Goal: Navigation & Orientation: Find specific page/section

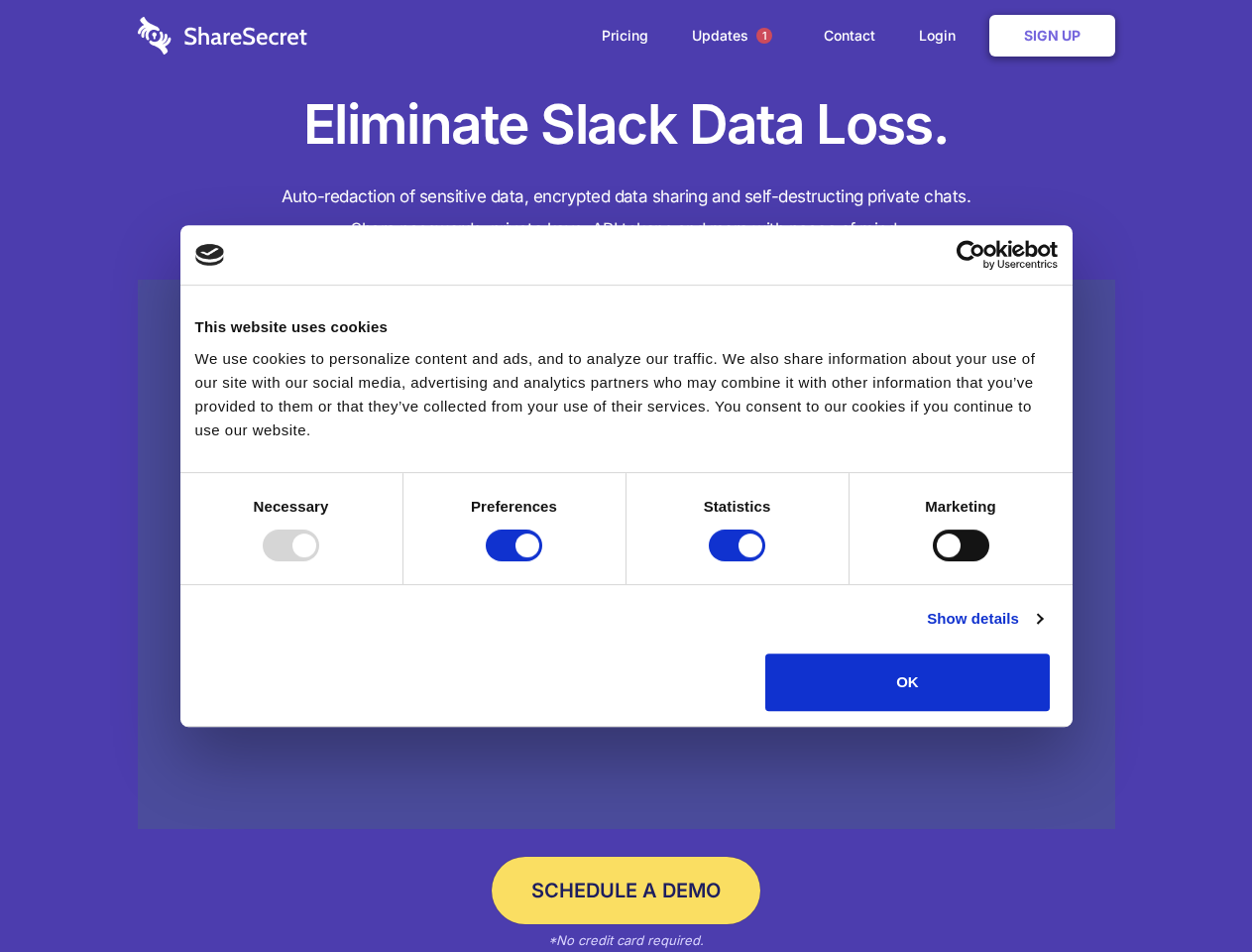
click at [319, 561] on div at bounding box center [291, 545] width 57 height 32
click at [542, 561] on input "Preferences" at bounding box center [513, 545] width 57 height 32
checkbox input "false"
click at [740, 561] on input "Statistics" at bounding box center [737, 545] width 57 height 32
checkbox input "false"
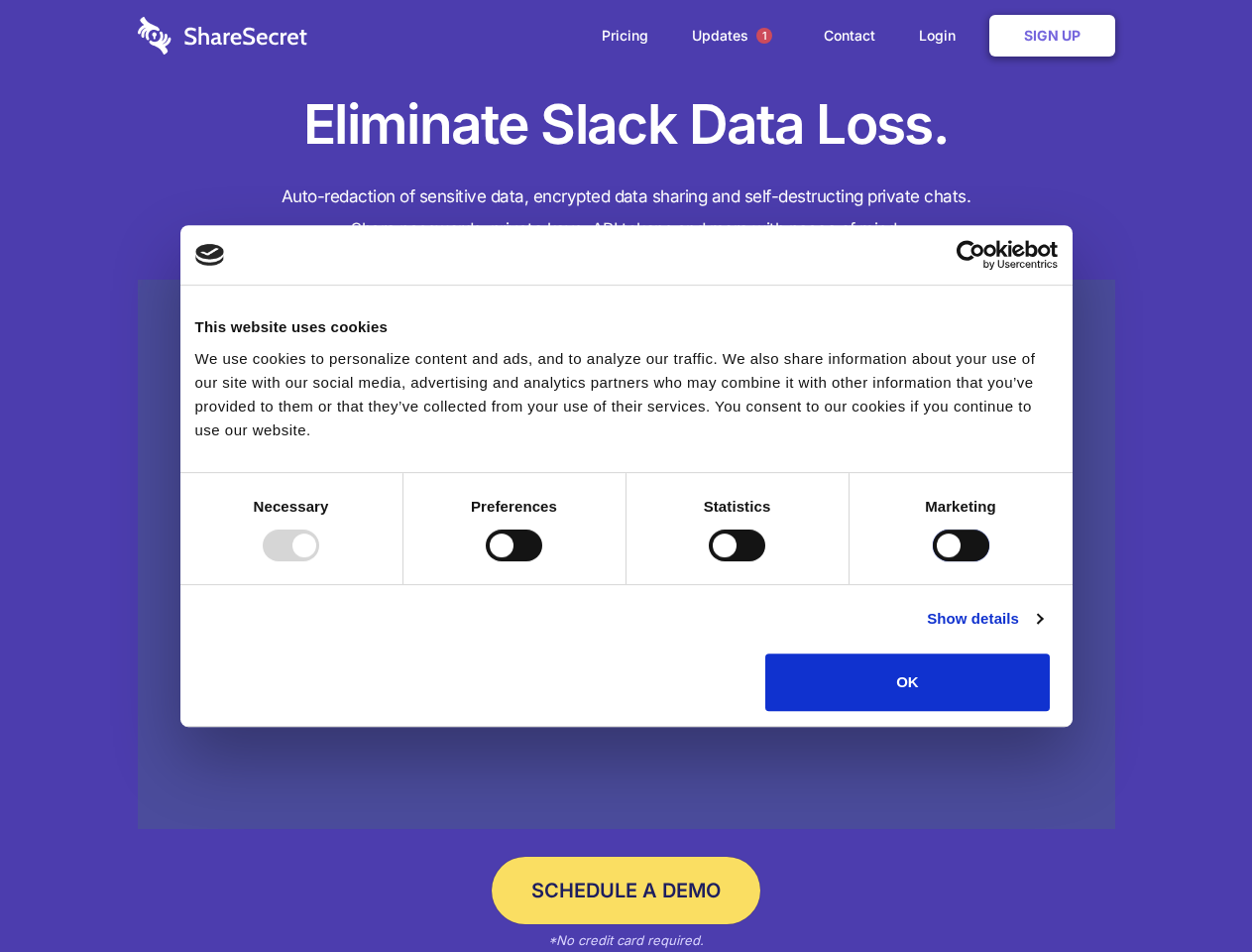
click at [933, 561] on input "Marketing" at bounding box center [961, 545] width 57 height 32
checkbox input "true"
click at [1042, 630] on link "Show details" at bounding box center [984, 619] width 115 height 24
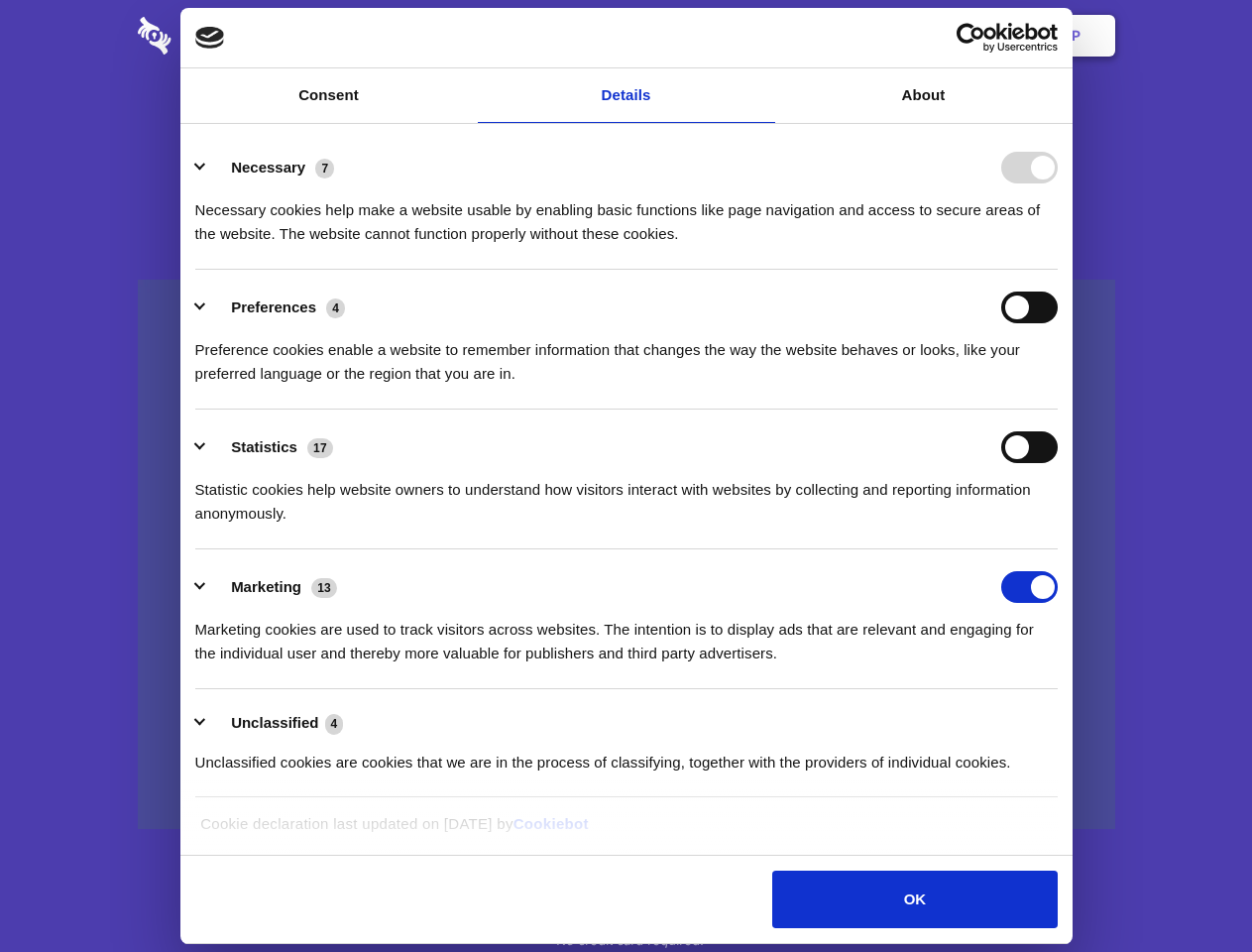
click at [1058, 269] on li "Necessary 7 Necessary cookies help make a website usable by enabling basic func…" at bounding box center [626, 199] width 862 height 140
click at [764, 36] on span "1" at bounding box center [765, 36] width 16 height 16
